Goal: Information Seeking & Learning: Understand process/instructions

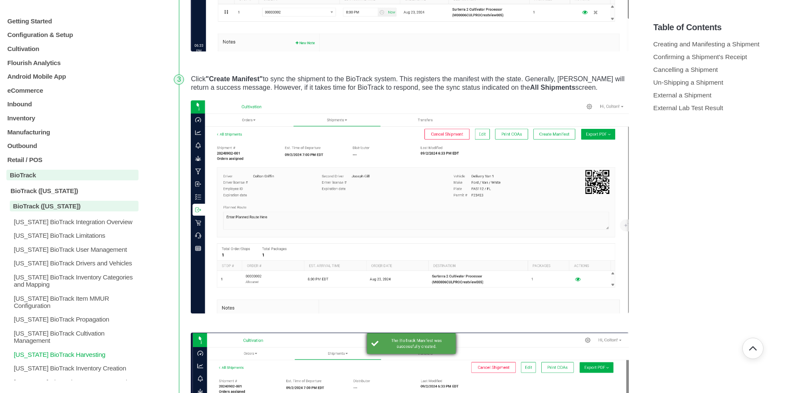
click at [76, 350] on p "Florida BioTrack Harvesting" at bounding box center [76, 353] width 126 height 7
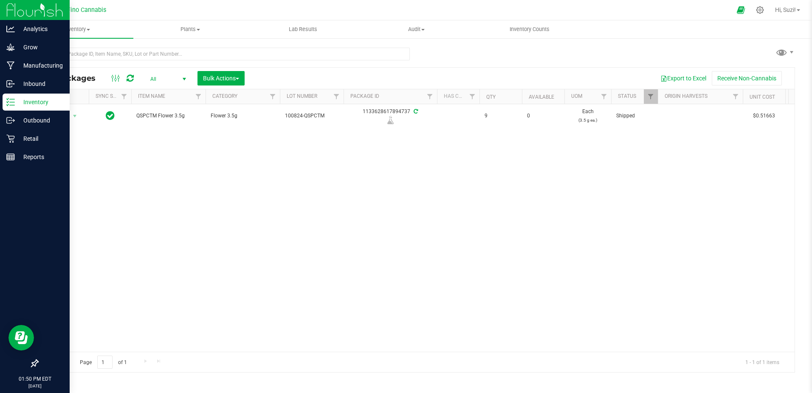
click at [40, 102] on p "Inventory" at bounding box center [40, 102] width 51 height 10
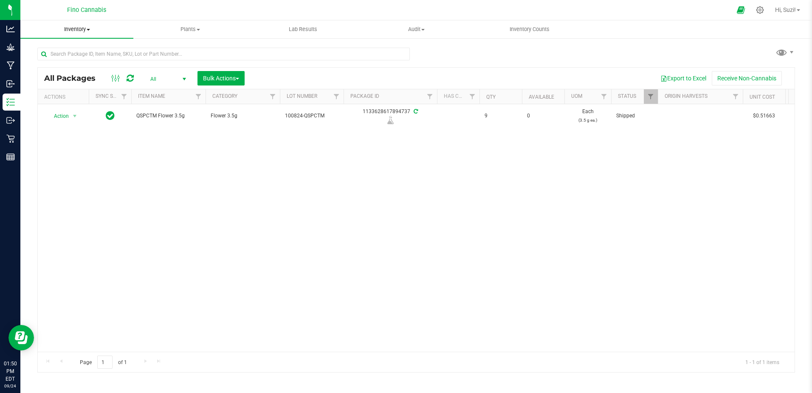
click at [91, 31] on span "Inventory" at bounding box center [76, 29] width 113 height 8
click at [66, 48] on span "All packages" at bounding box center [49, 51] width 58 height 7
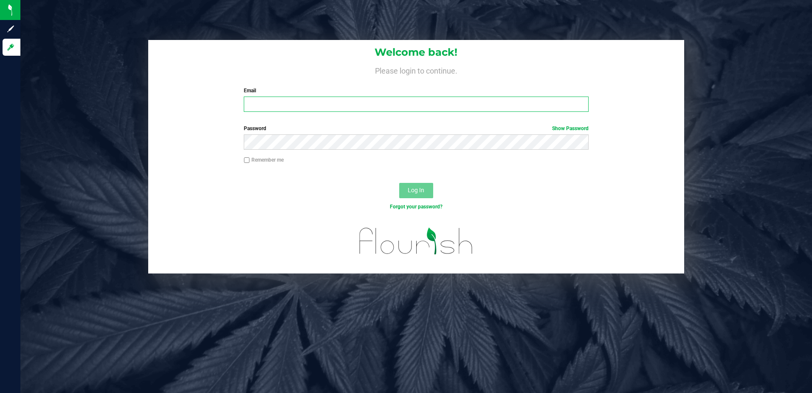
click at [274, 101] on input "Email" at bounding box center [416, 103] width 345 height 15
type input "[EMAIL_ADDRESS][DOMAIN_NAME]"
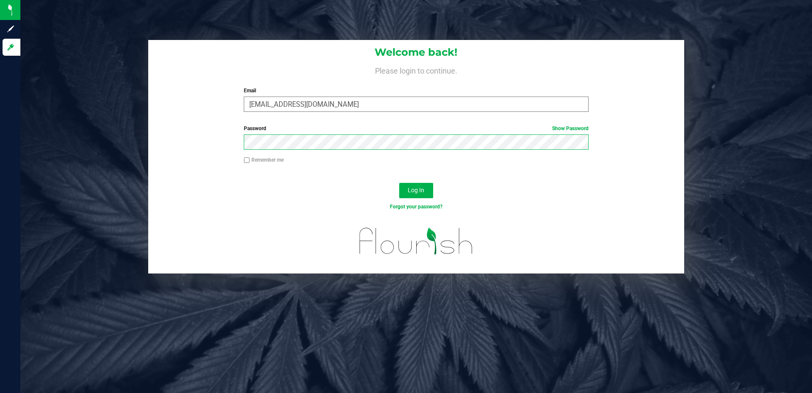
click at [399, 183] on button "Log In" at bounding box center [416, 190] width 34 height 15
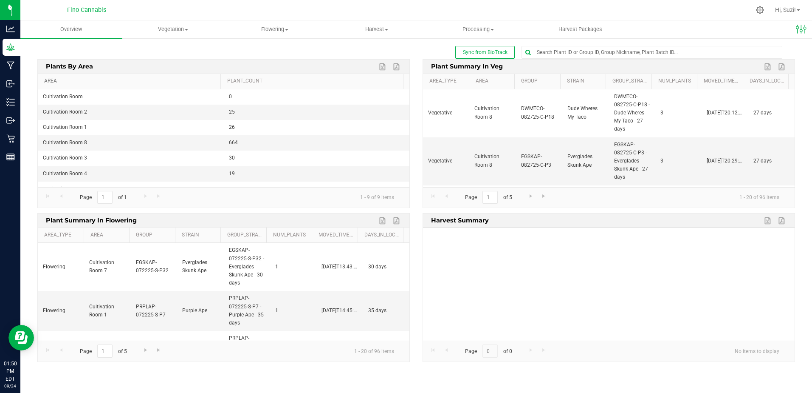
click at [51, 81] on link "Area" at bounding box center [130, 81] width 173 height 7
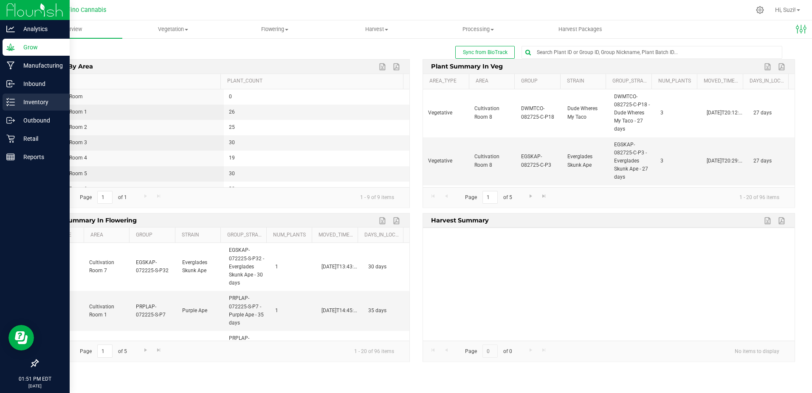
click at [17, 105] on p "Inventory" at bounding box center [40, 102] width 51 height 10
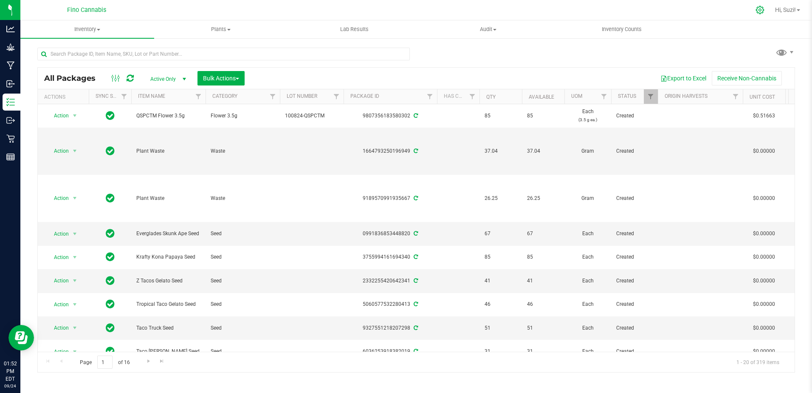
click at [761, 10] on icon at bounding box center [760, 10] width 9 height 9
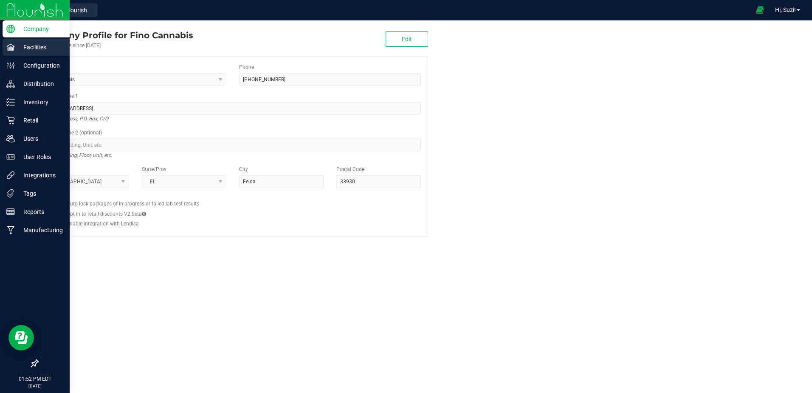
click at [18, 49] on p "Facilities" at bounding box center [40, 47] width 51 height 10
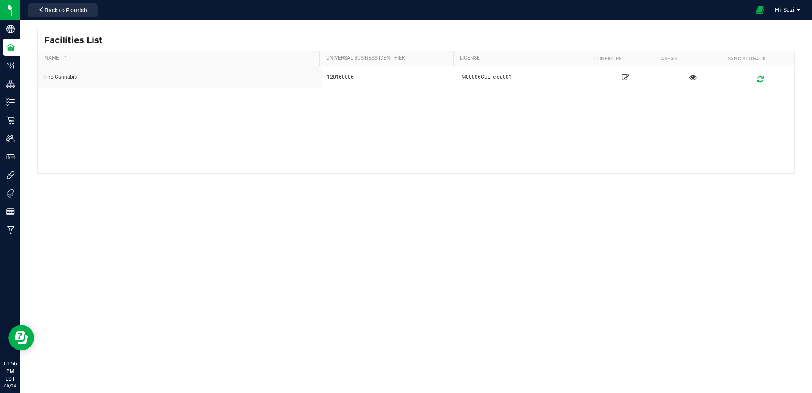
click at [83, 39] on span "Facilities List" at bounding box center [73, 40] width 59 height 13
click at [66, 11] on span "Back to Flourish" at bounding box center [66, 10] width 42 height 7
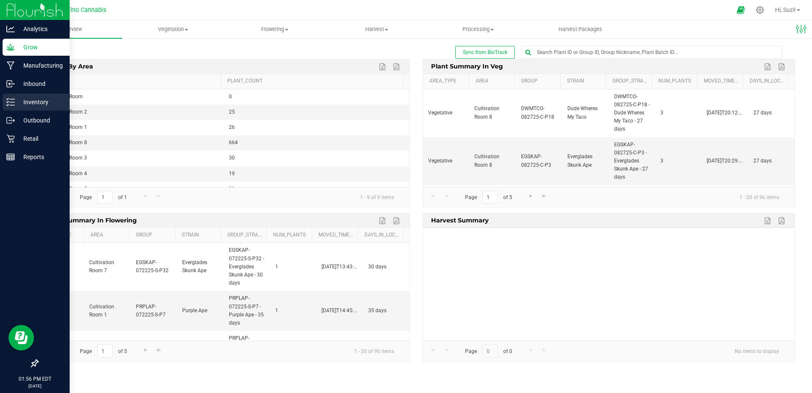
click at [34, 102] on p "Inventory" at bounding box center [40, 102] width 51 height 10
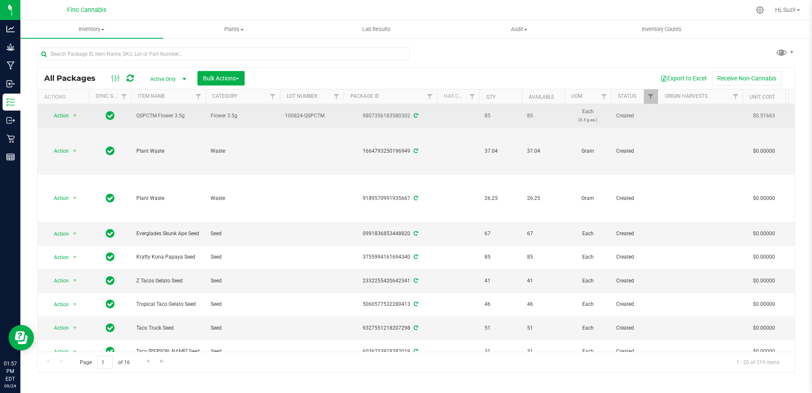
click at [398, 117] on div "9807356183580302" at bounding box center [390, 116] width 96 height 8
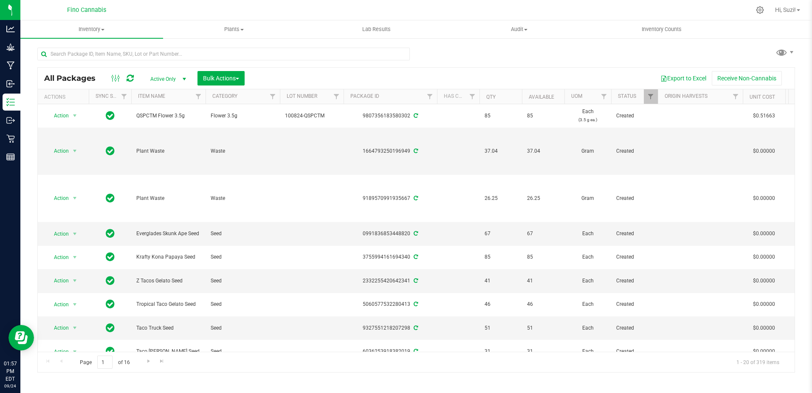
click at [187, 77] on span "select" at bounding box center [184, 79] width 7 height 7
click at [168, 110] on li "Lab Samples" at bounding box center [166, 105] width 46 height 13
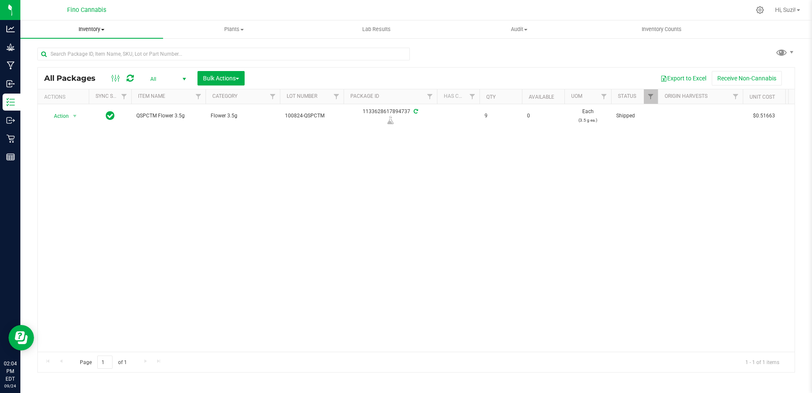
click at [102, 29] on span at bounding box center [102, 30] width 3 height 2
click at [66, 51] on span "All packages" at bounding box center [49, 51] width 58 height 7
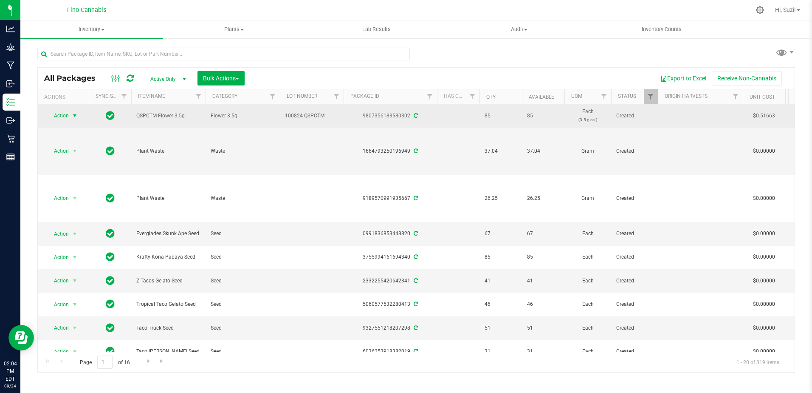
click at [74, 117] on span "select" at bounding box center [74, 115] width 7 height 7
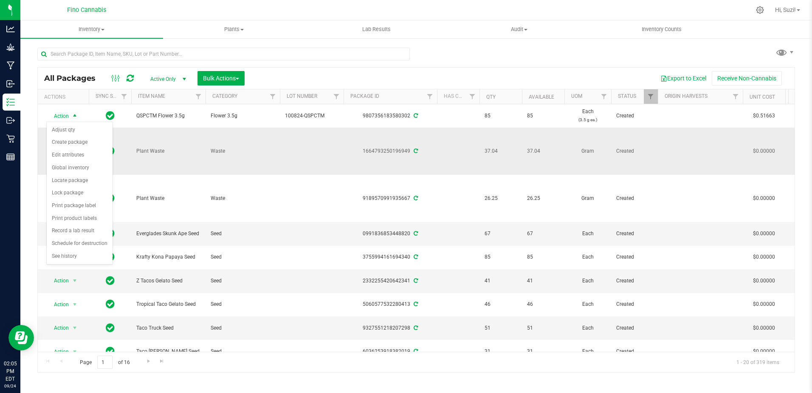
click at [270, 138] on td "Waste" at bounding box center [243, 150] width 74 height 47
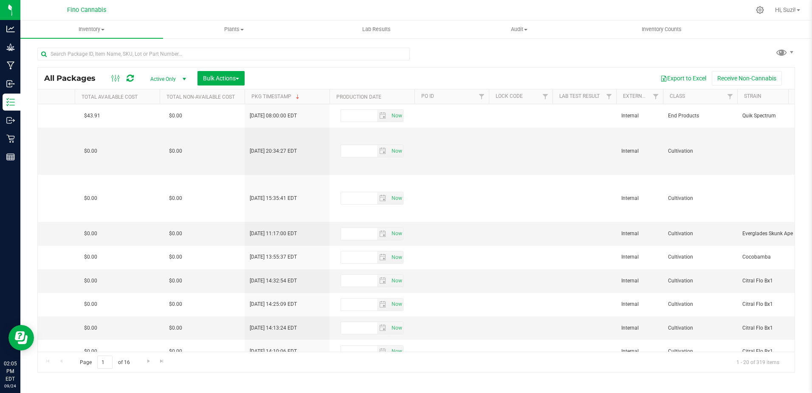
scroll to position [0, 1686]
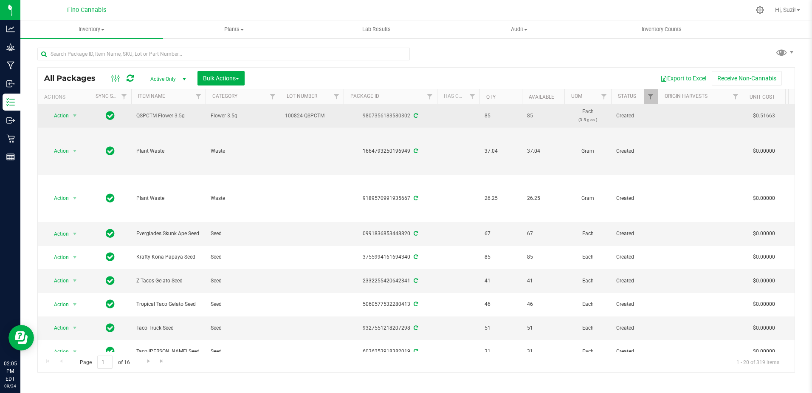
click at [415, 114] on icon at bounding box center [416, 115] width 4 height 5
click at [267, 112] on span "Flower 3.5g" at bounding box center [243, 116] width 64 height 8
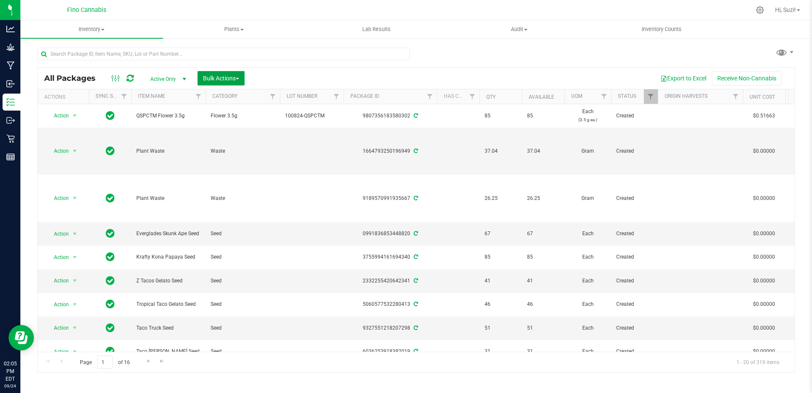
click at [235, 78] on span "Bulk Actions" at bounding box center [221, 78] width 36 height 7
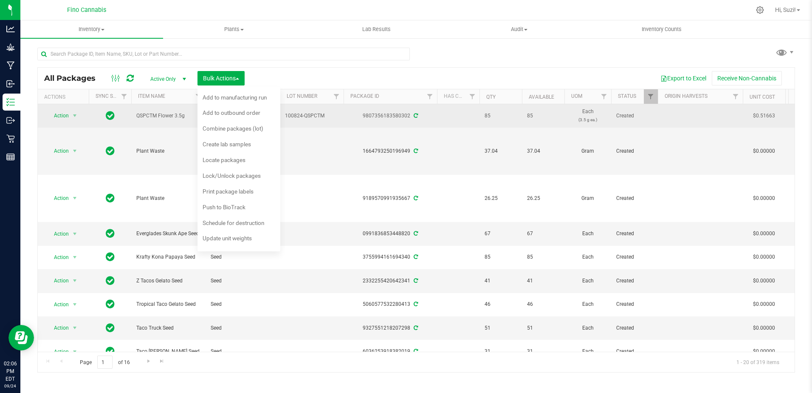
click at [333, 118] on span "100824-QSPCTM" at bounding box center [312, 116] width 54 height 8
click at [461, 56] on div "All Packages Active Only Active Only Lab Samples Locked All External Internal B…" at bounding box center [416, 206] width 758 height 333
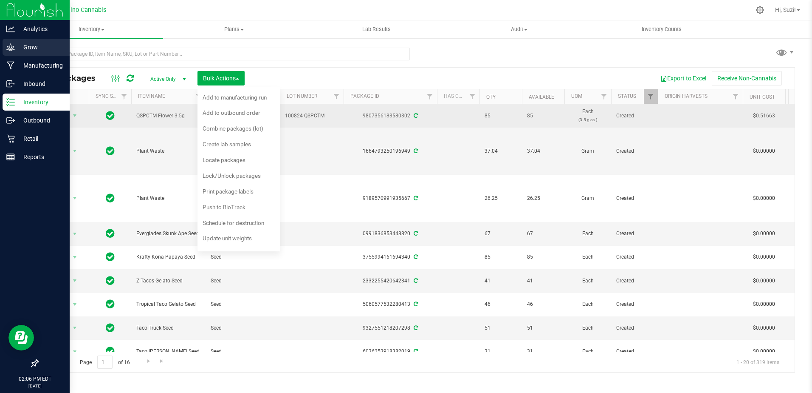
click at [30, 48] on p "Grow" at bounding box center [40, 47] width 51 height 10
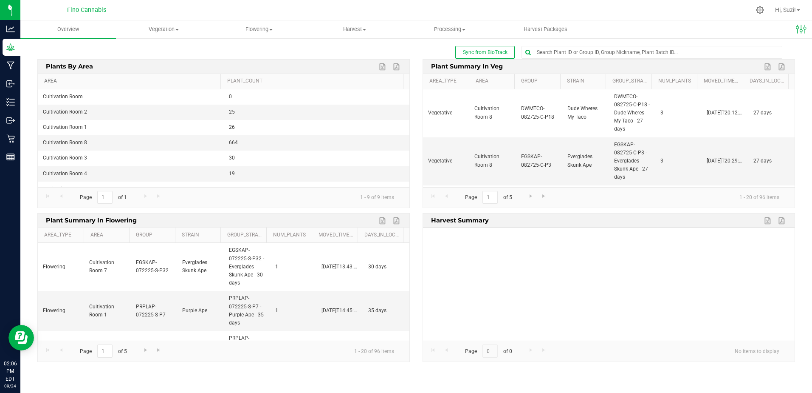
click at [55, 79] on link "Area" at bounding box center [130, 81] width 173 height 7
click at [178, 31] on span "Vegetation" at bounding box center [163, 29] width 95 height 8
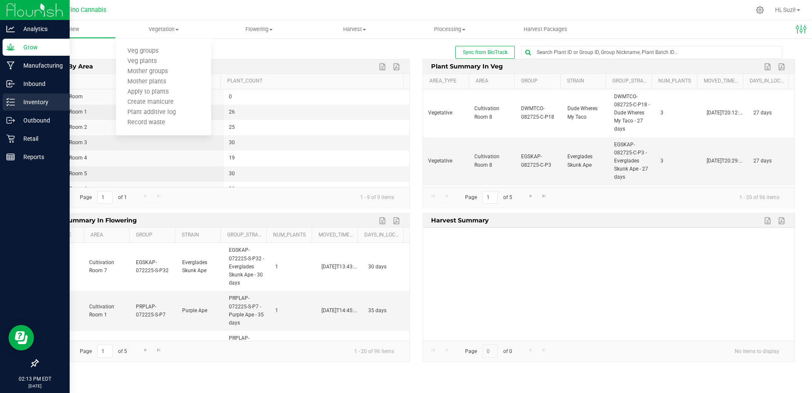
drag, startPoint x: 9, startPoint y: 102, endPoint x: 15, endPoint y: 101, distance: 6.6
click at [9, 102] on icon at bounding box center [10, 102] width 8 height 8
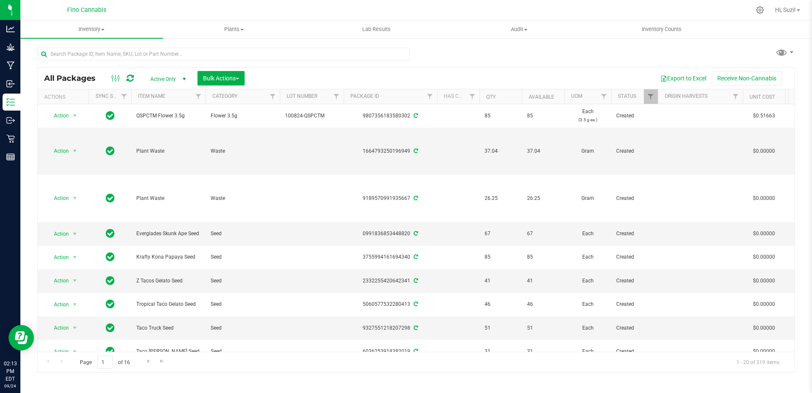
click at [520, 82] on div "Export to Excel Receive Non-Cannabis" at bounding box center [519, 78] width 537 height 14
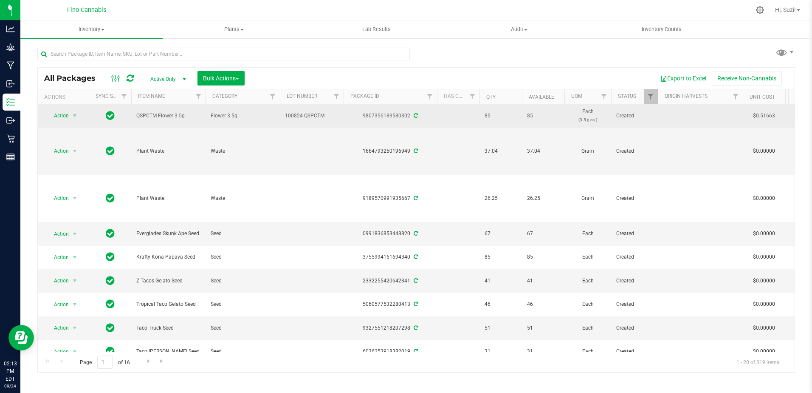
click at [455, 116] on td at bounding box center [458, 115] width 42 height 23
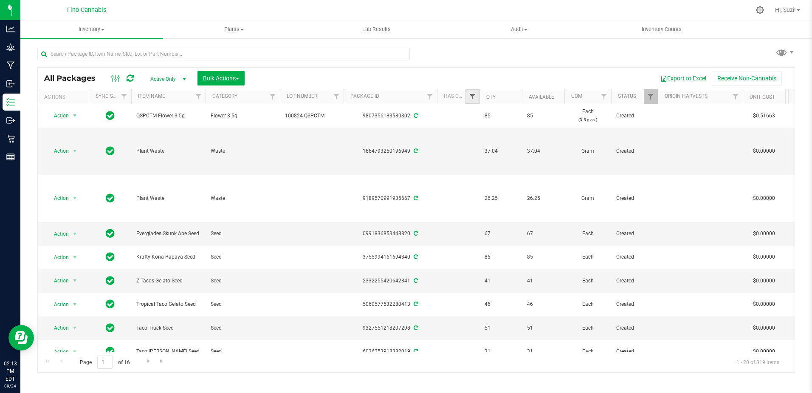
click at [475, 99] on span "Filter" at bounding box center [472, 96] width 7 height 7
click at [475, 143] on input "Yes" at bounding box center [477, 144] width 6 height 6
checkbox input "true"
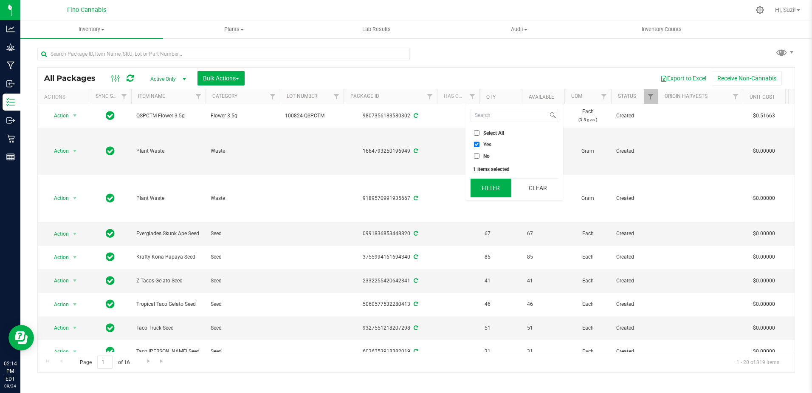
click at [488, 189] on button "Filter" at bounding box center [491, 187] width 41 height 19
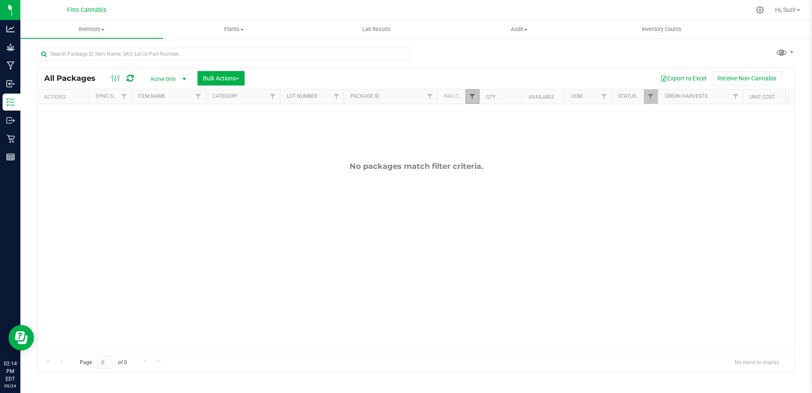
click at [471, 96] on span "Filter" at bounding box center [472, 96] width 7 height 7
click at [529, 189] on button "Clear" at bounding box center [537, 187] width 41 height 19
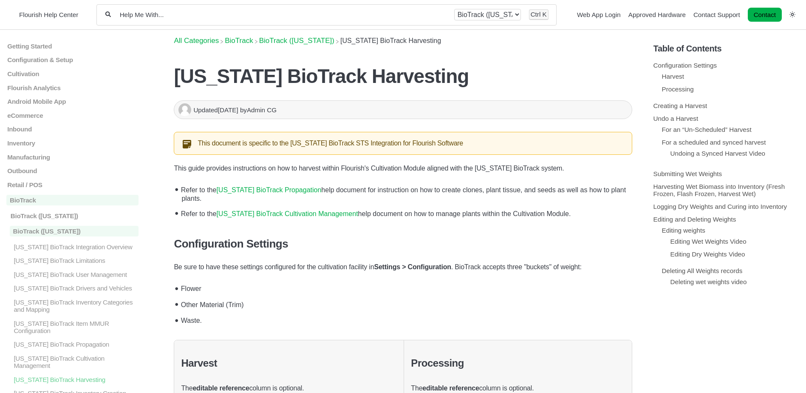
drag, startPoint x: 160, startPoint y: 76, endPoint x: 204, endPoint y: 76, distance: 44.6
drag, startPoint x: 204, startPoint y: 76, endPoint x: 226, endPoint y: 77, distance: 22.1
click at [218, 76] on h1 "[US_STATE] BioTrack Harvesting" at bounding box center [403, 76] width 458 height 23
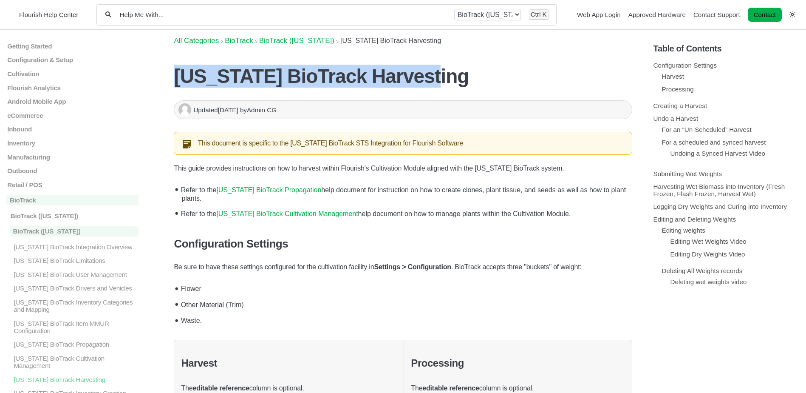
drag, startPoint x: 423, startPoint y: 78, endPoint x: 177, endPoint y: 83, distance: 245.6
click at [177, 83] on h1 "[US_STATE] BioTrack Harvesting" at bounding box center [403, 76] width 458 height 23
copy h1 "[US_STATE] BioTrack Harvesting"
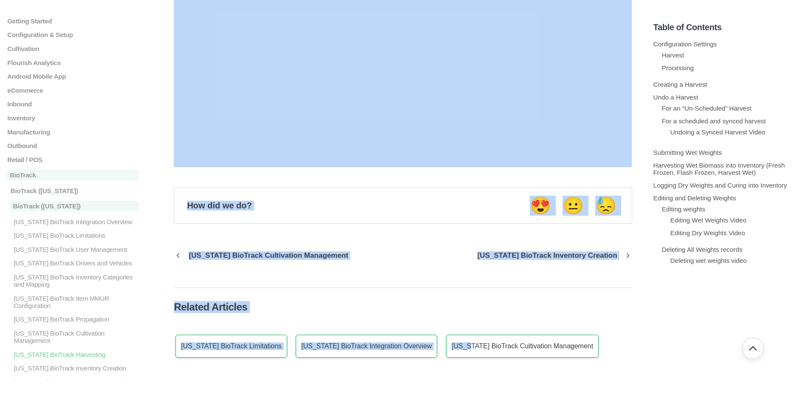
scroll to position [9011, 0]
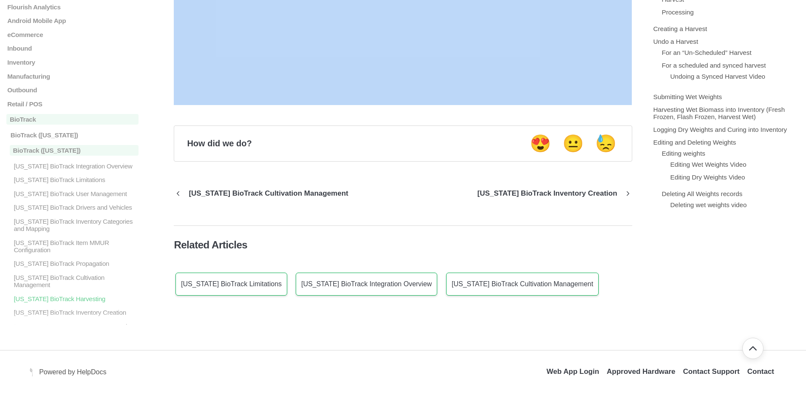
drag, startPoint x: 172, startPoint y: 167, endPoint x: 179, endPoint y: 115, distance: 52.8
copy section "This guide provides instructions on how to harvest within Flourish's Cultivatio…"
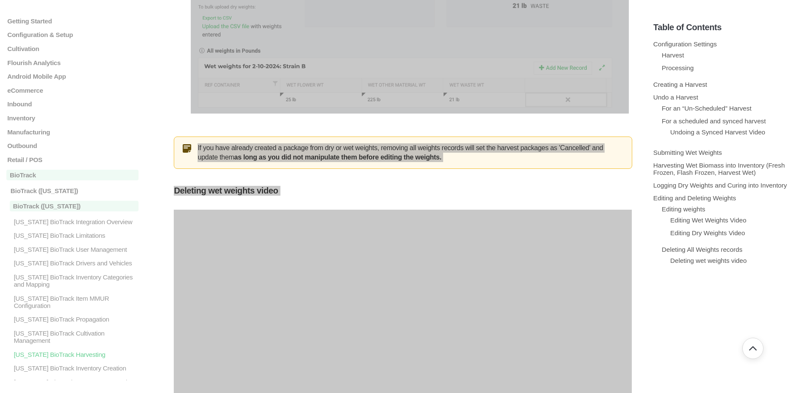
scroll to position [8629, 0]
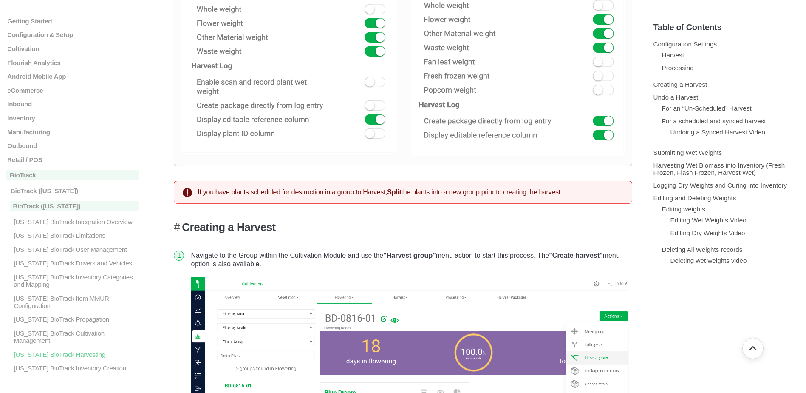
scroll to position [722, 0]
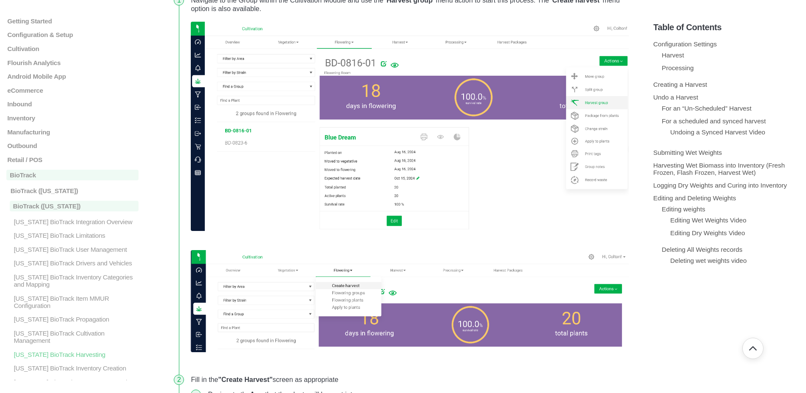
click at [337, 195] on img at bounding box center [410, 126] width 438 height 209
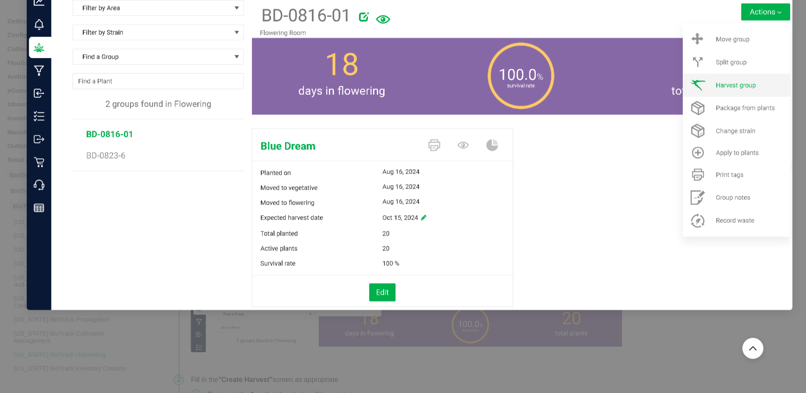
click at [332, 212] on img at bounding box center [410, 126] width 766 height 366
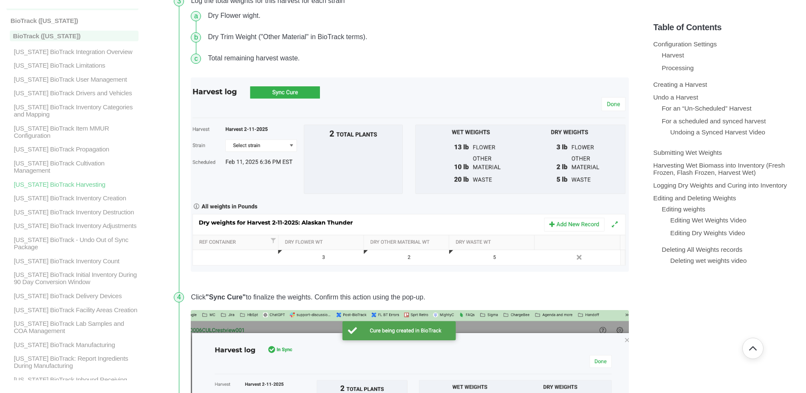
scroll to position [6330, 0]
